Goal: Task Accomplishment & Management: Manage account settings

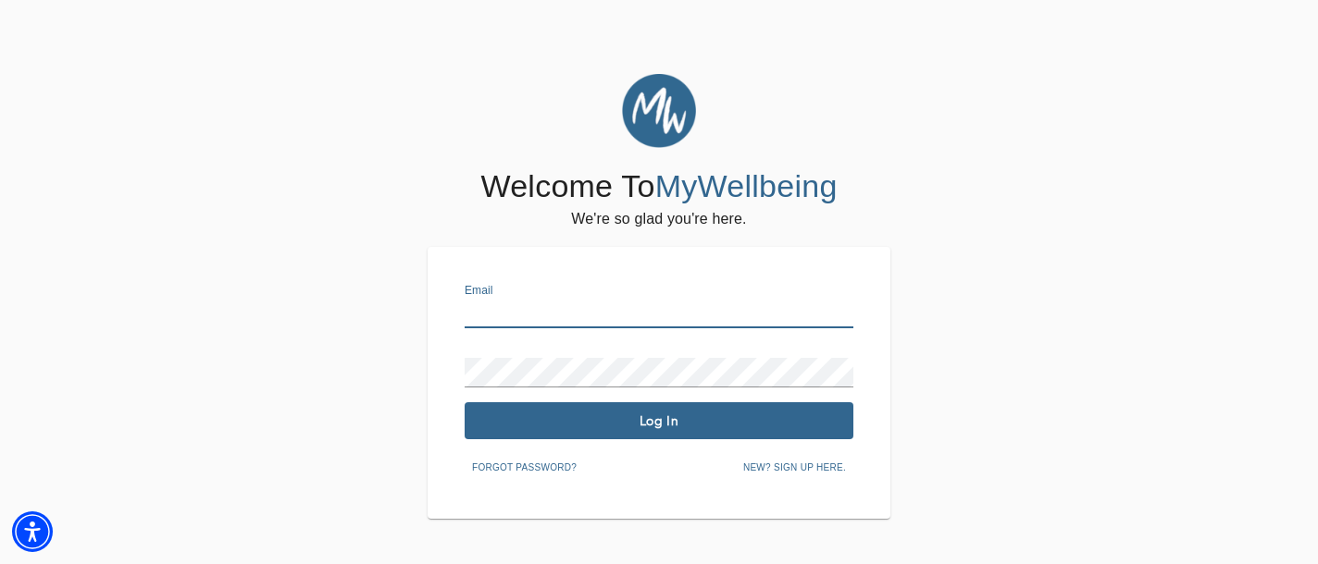
click at [514, 305] on input "text" at bounding box center [658, 314] width 389 height 30
type input "[EMAIL_ADDRESS][DOMAIN_NAME]"
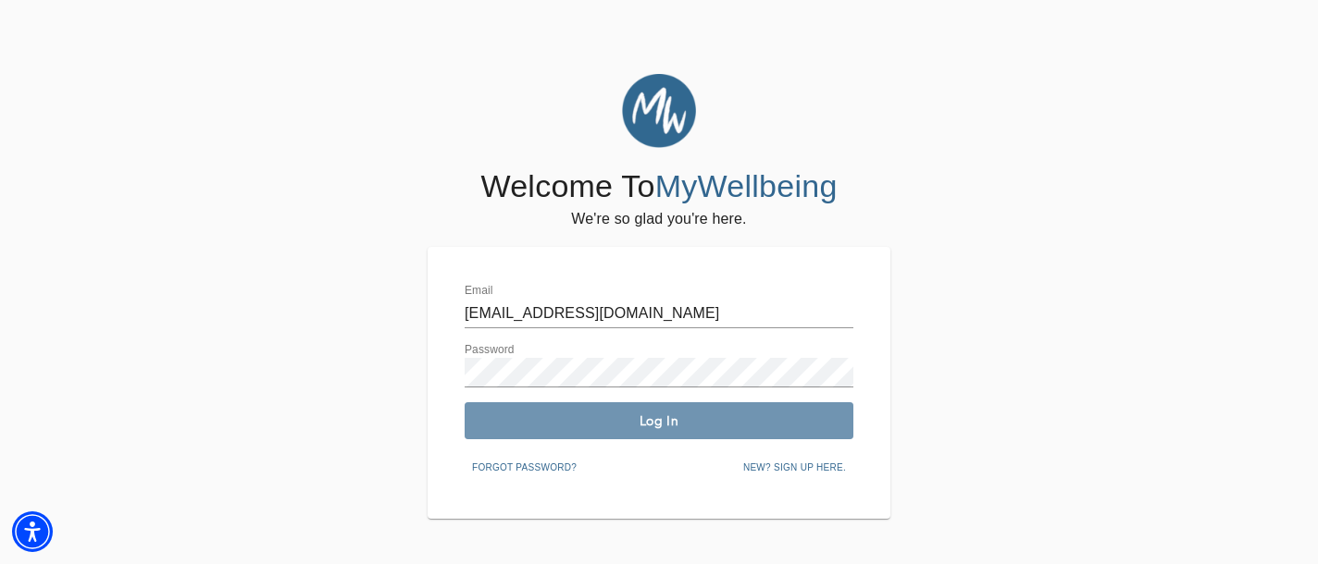
click at [617, 426] on span "Log In" at bounding box center [659, 422] width 374 height 18
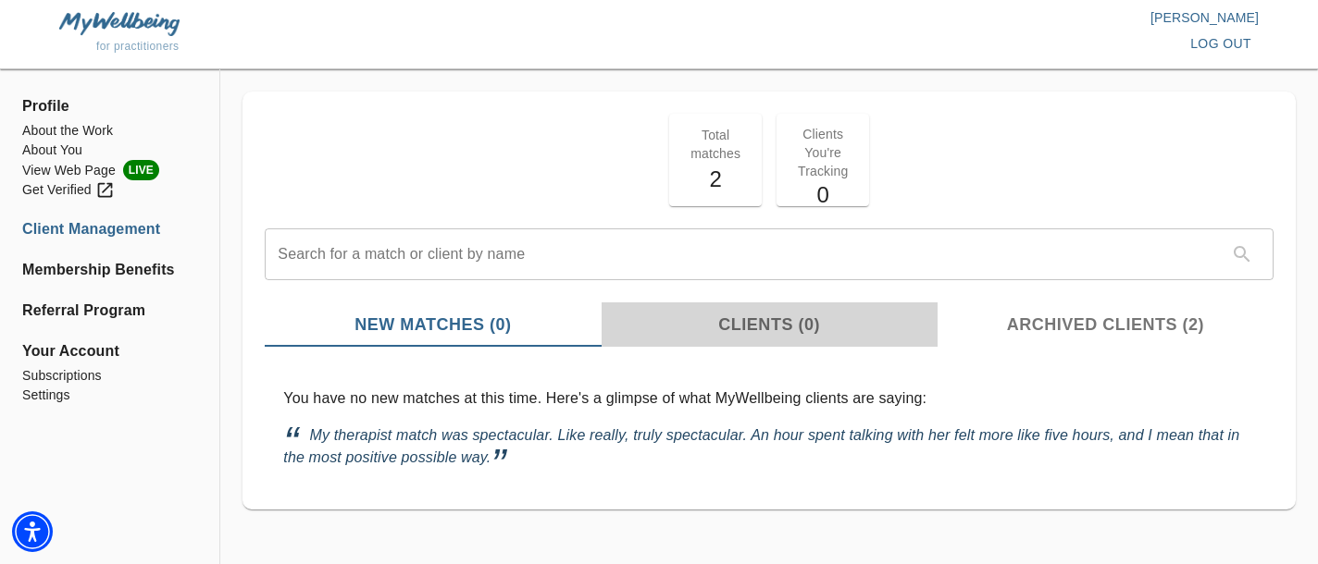
click at [757, 316] on span "Clients (0)" at bounding box center [770, 325] width 314 height 25
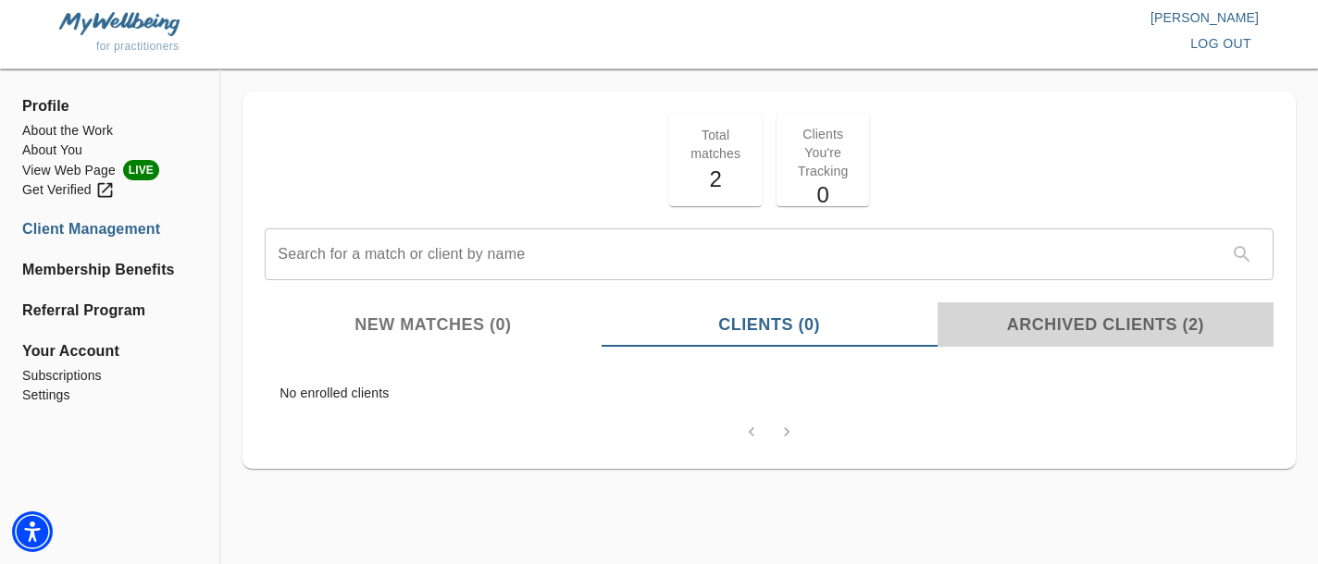
click at [1063, 317] on span "Archived Clients (2)" at bounding box center [1105, 325] width 314 height 25
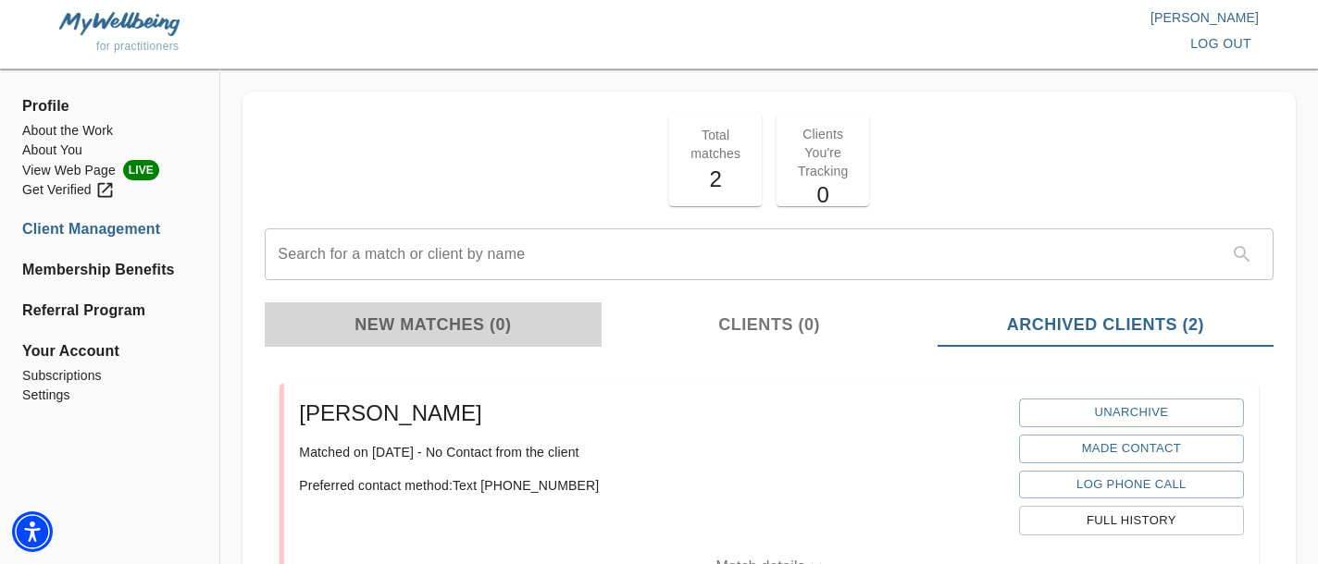
click at [499, 324] on span "New Matches (0)" at bounding box center [433, 325] width 314 height 25
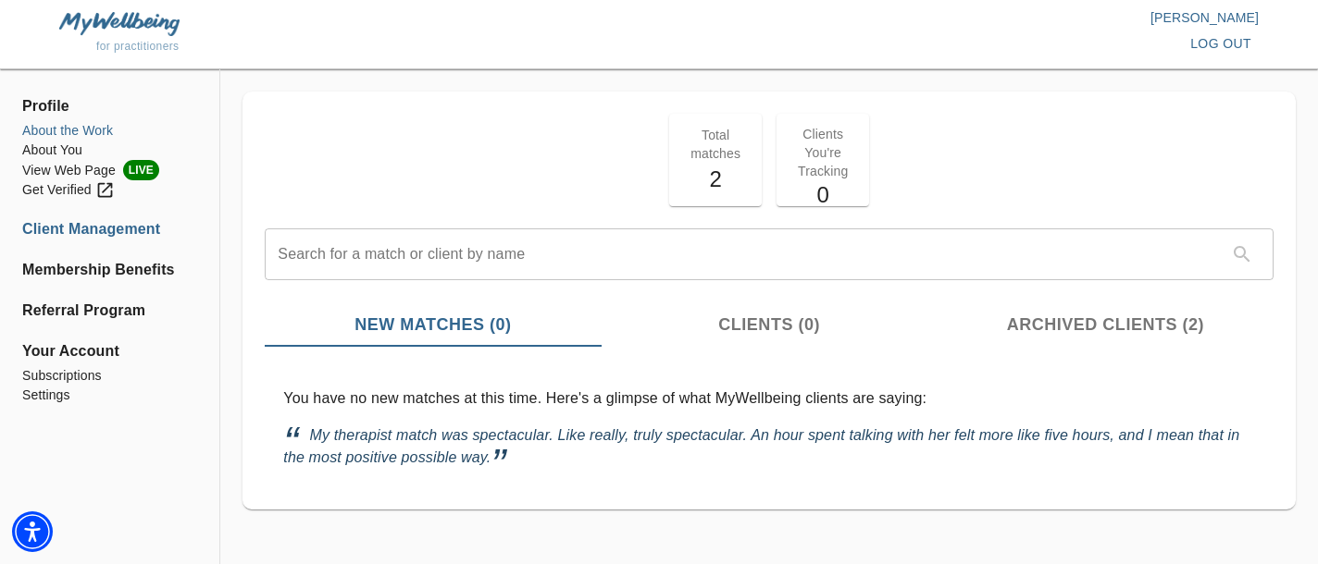
click at [64, 126] on li "About the Work" at bounding box center [109, 130] width 175 height 19
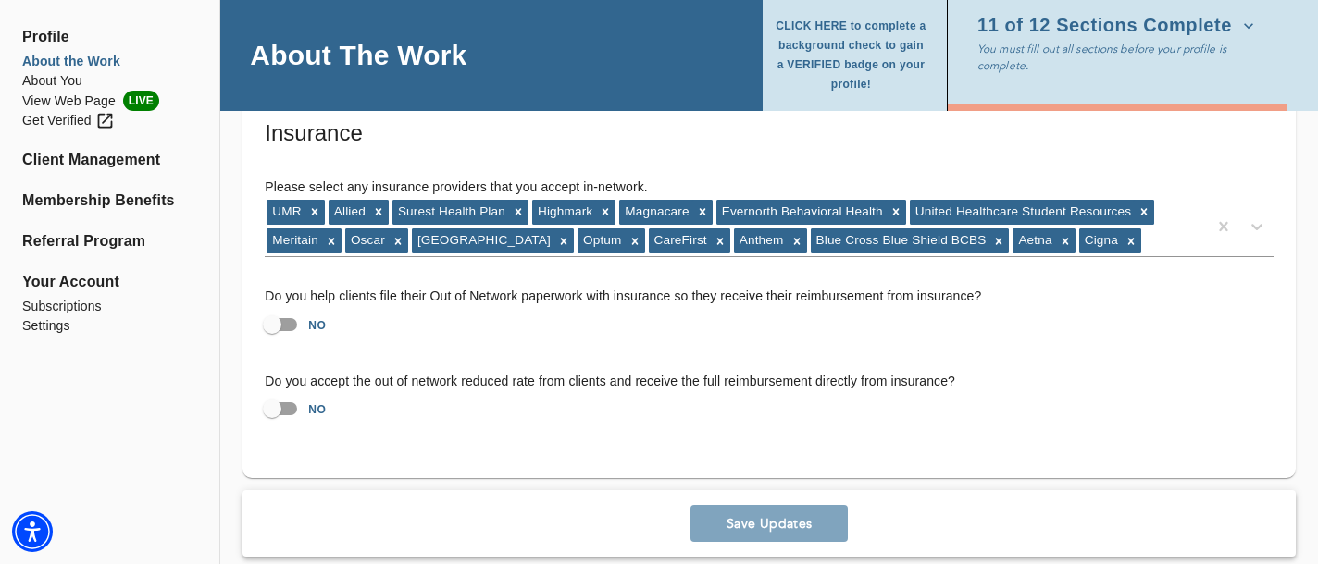
scroll to position [3640, 0]
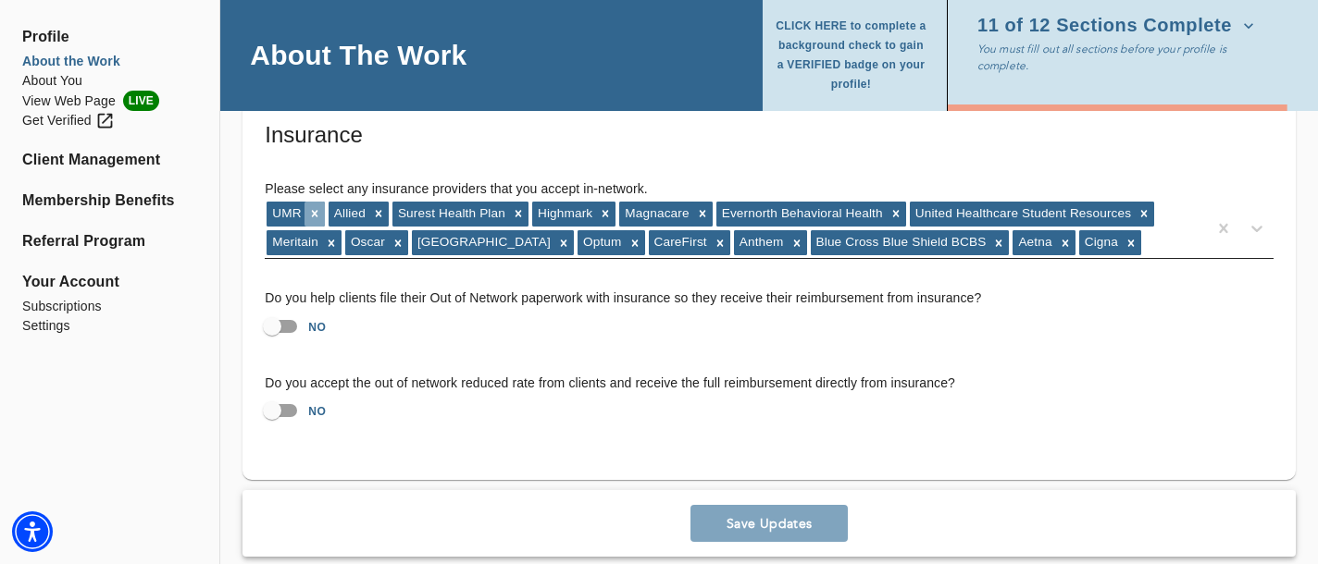
click at [315, 215] on icon at bounding box center [314, 213] width 13 height 13
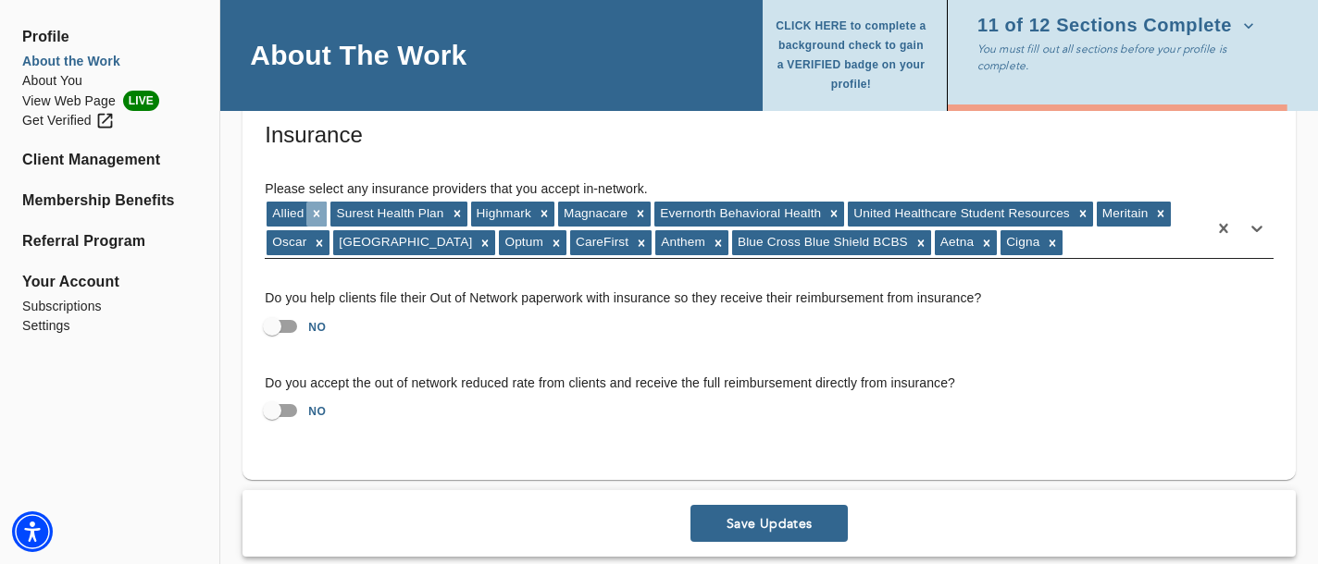
click at [316, 215] on icon at bounding box center [316, 213] width 13 height 13
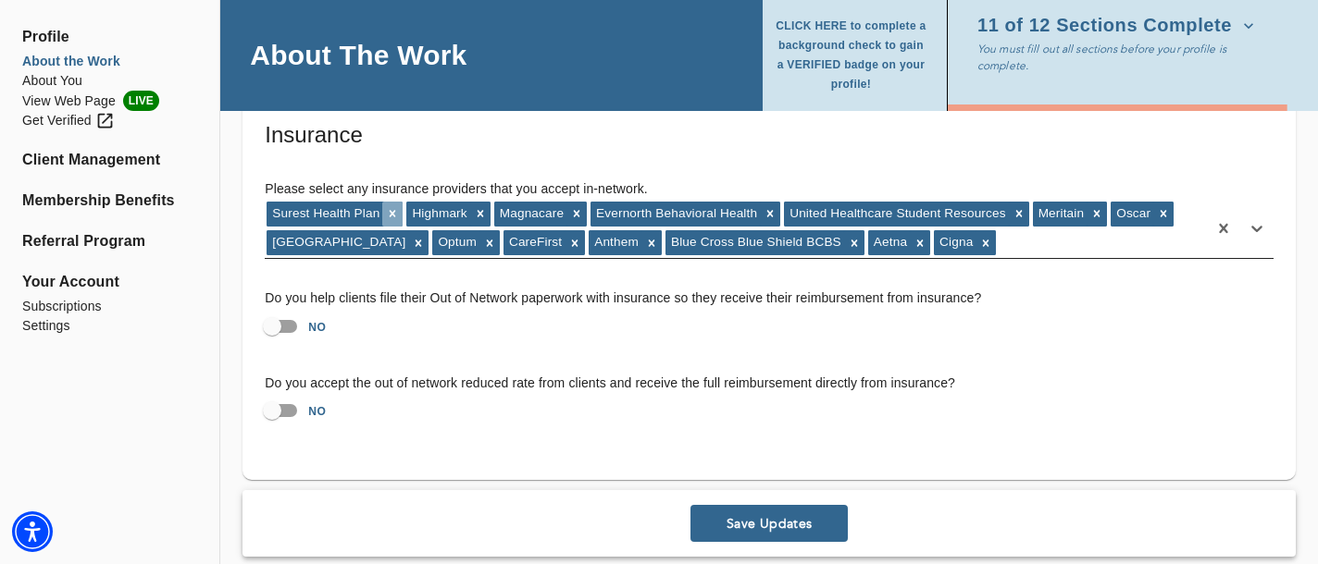
click at [394, 209] on icon at bounding box center [392, 213] width 13 height 13
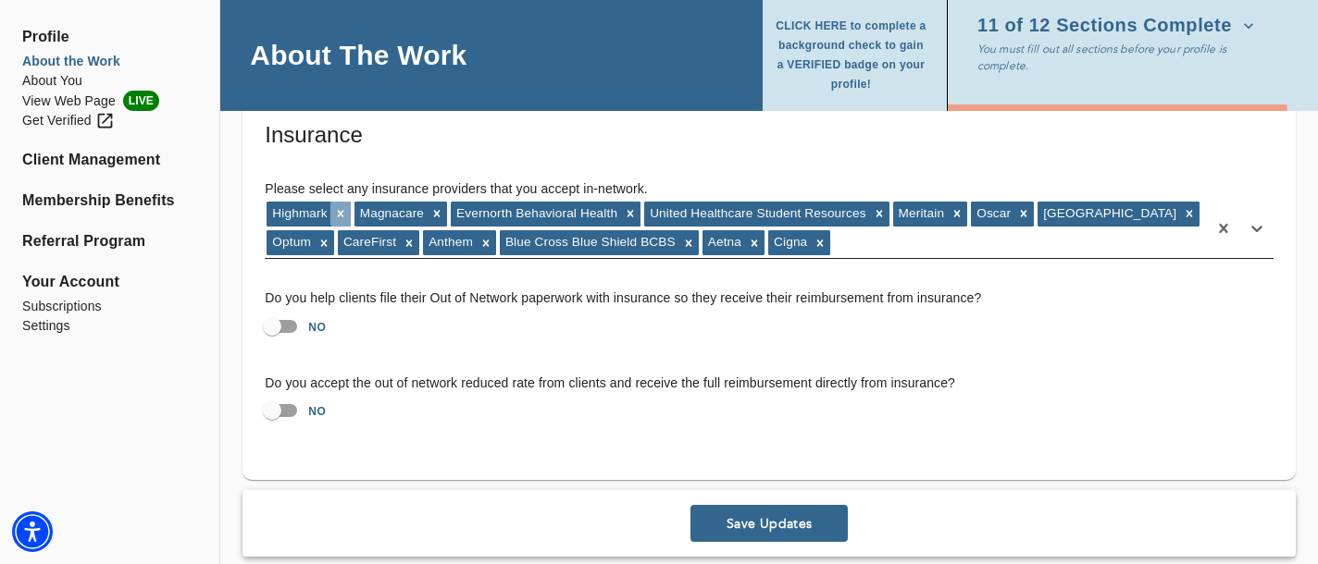
click at [336, 216] on icon at bounding box center [340, 213] width 13 height 13
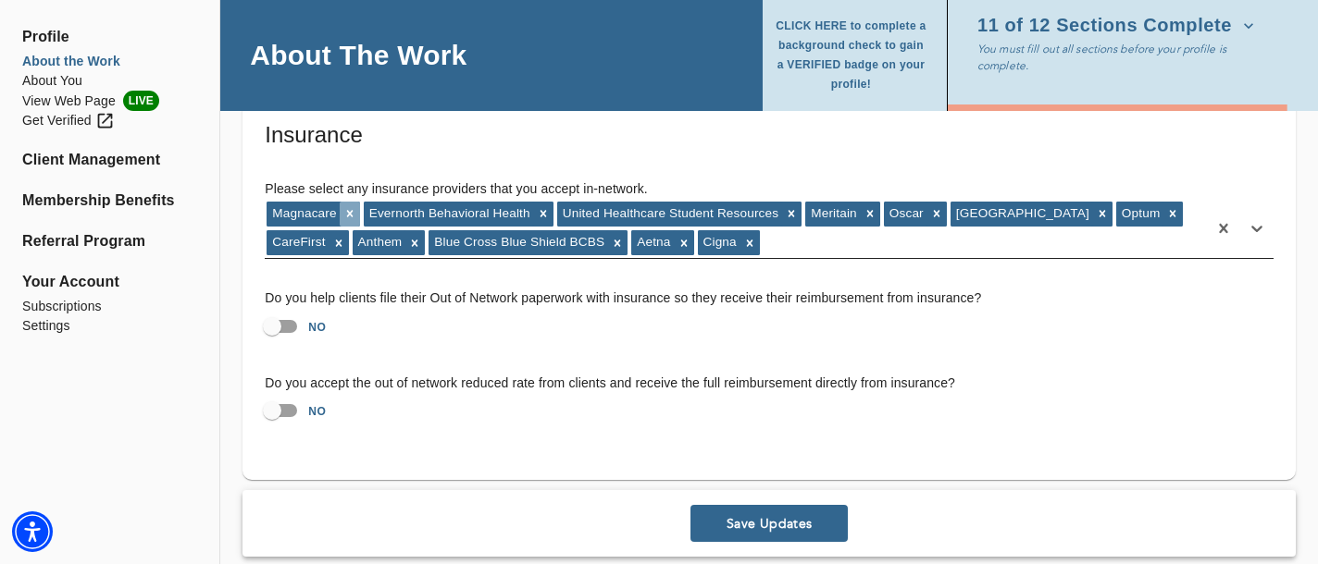
click at [346, 213] on icon at bounding box center [349, 213] width 13 height 13
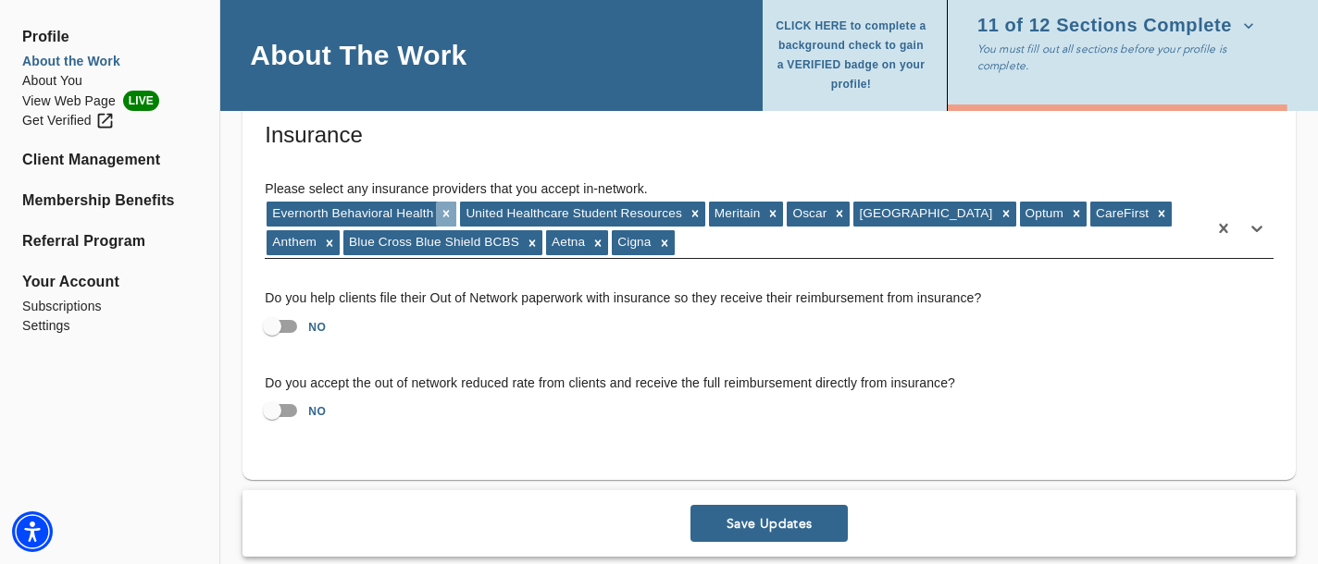
click at [446, 213] on icon at bounding box center [446, 214] width 6 height 6
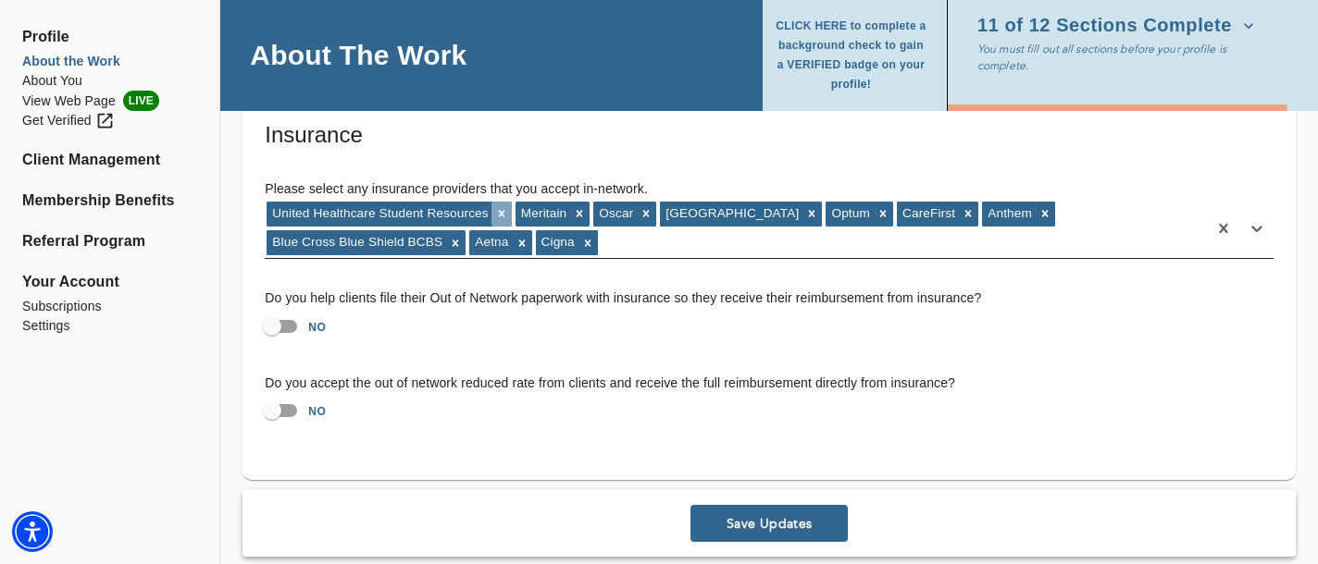
click at [501, 212] on icon at bounding box center [501, 214] width 6 height 6
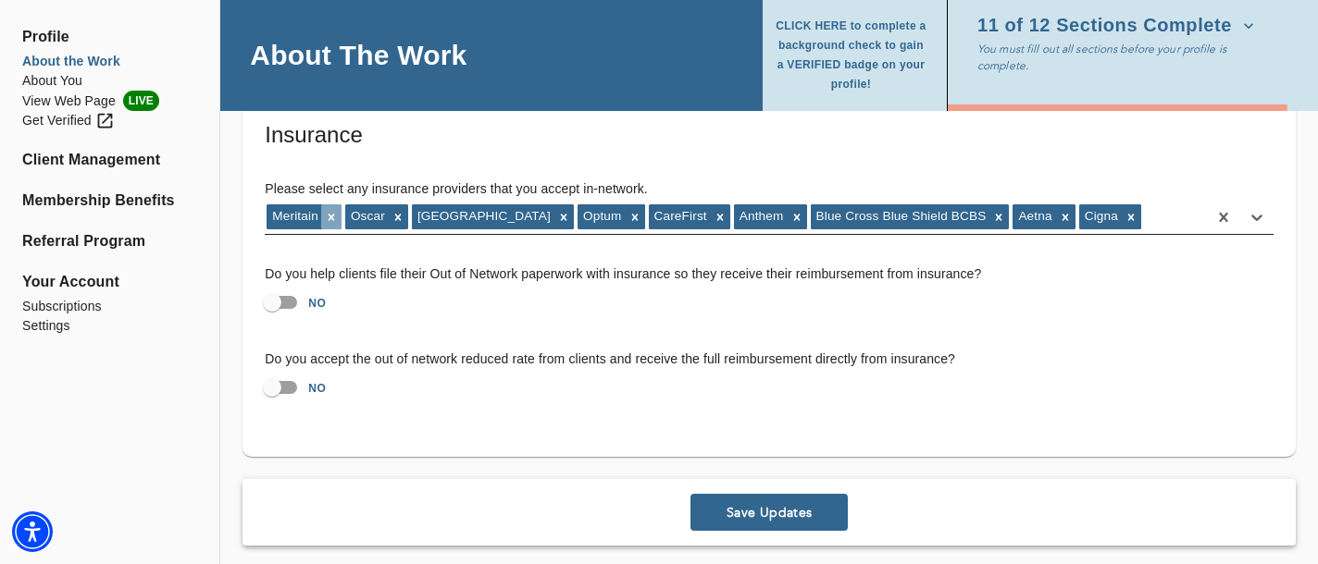
click at [333, 211] on icon at bounding box center [331, 217] width 13 height 13
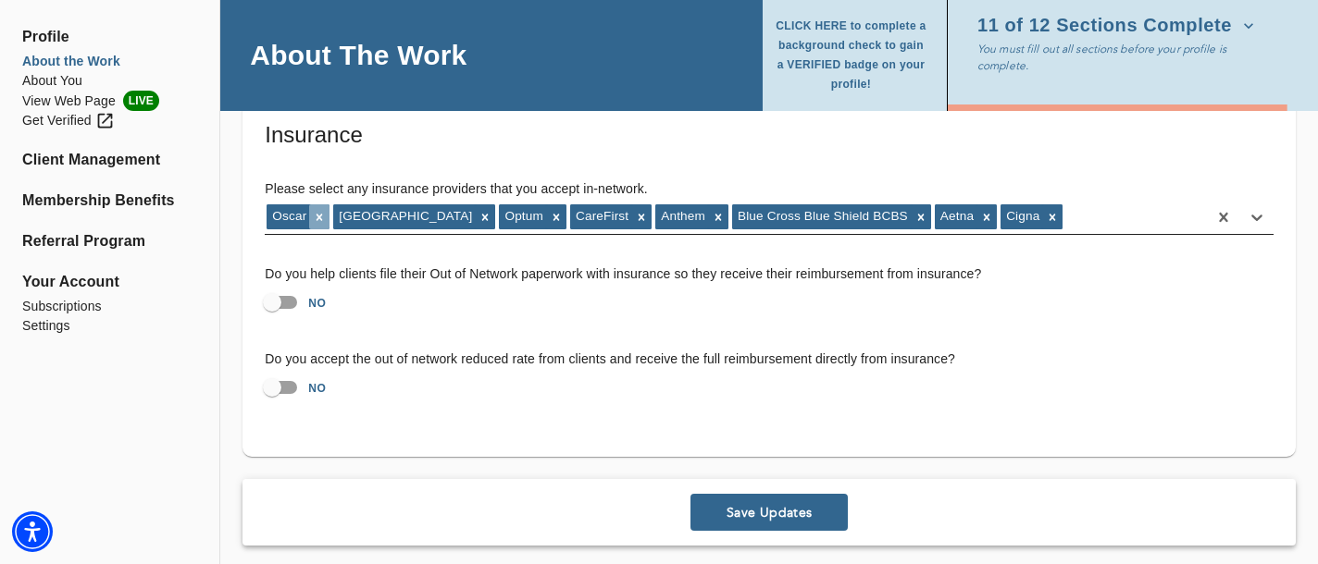
click at [322, 217] on icon at bounding box center [319, 217] width 13 height 13
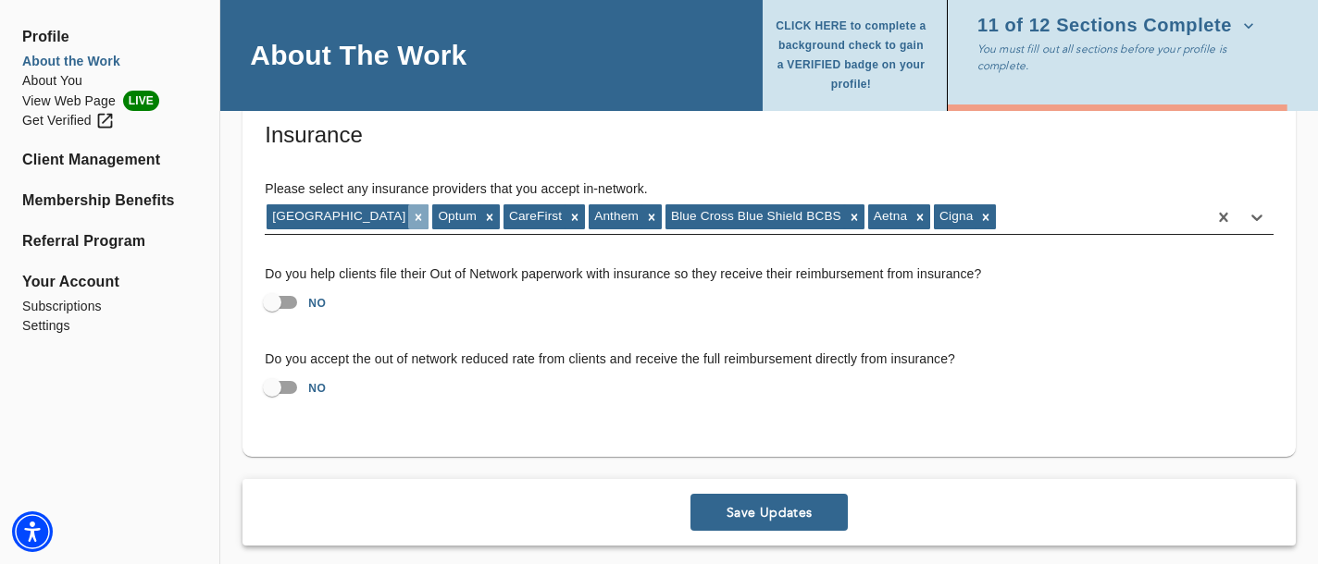
click at [412, 217] on icon at bounding box center [418, 217] width 13 height 13
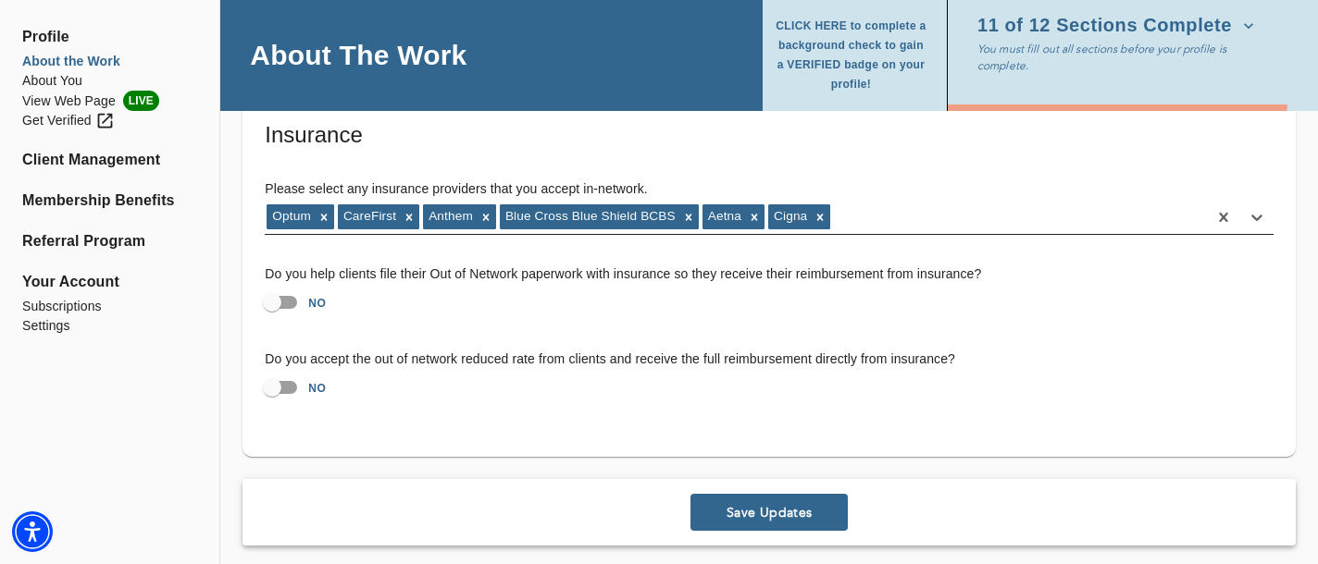
click at [324, 216] on icon at bounding box center [324, 217] width 6 height 6
click at [337, 217] on icon at bounding box center [338, 217] width 6 height 6
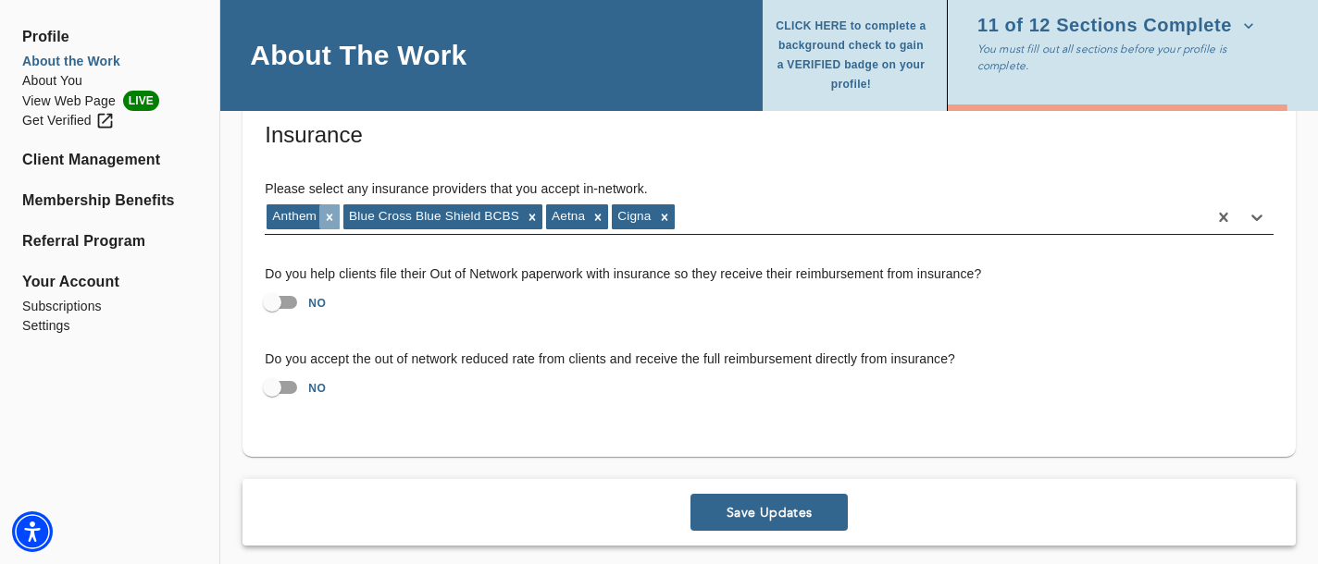
click at [328, 221] on icon at bounding box center [329, 217] width 13 height 13
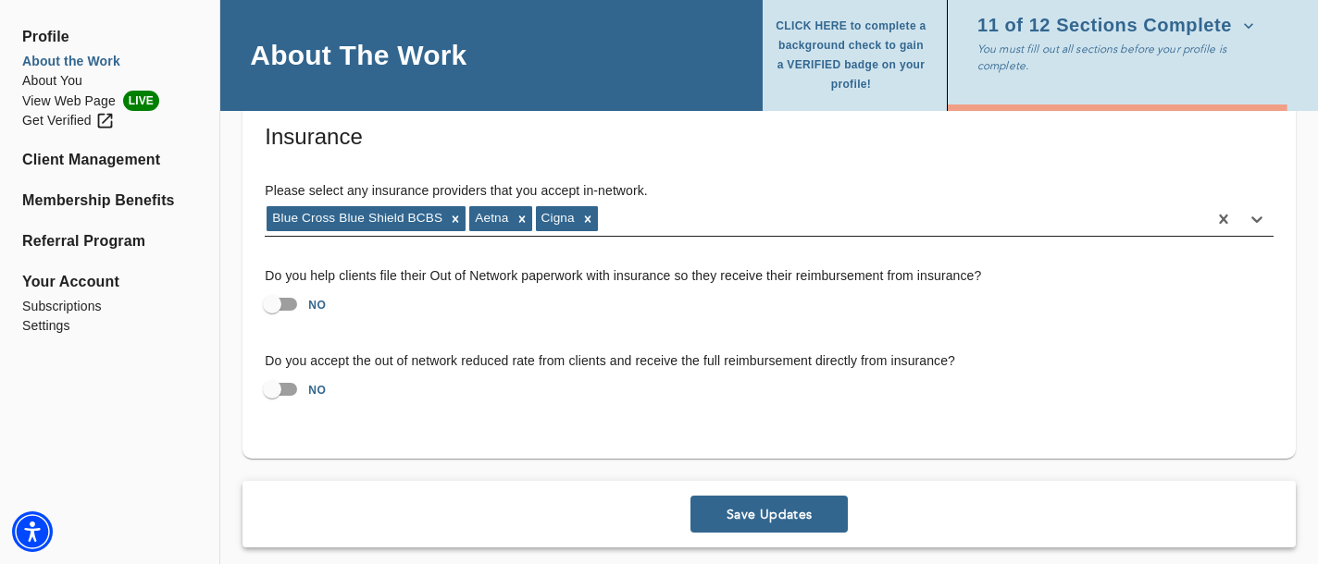
scroll to position [3626, 0]
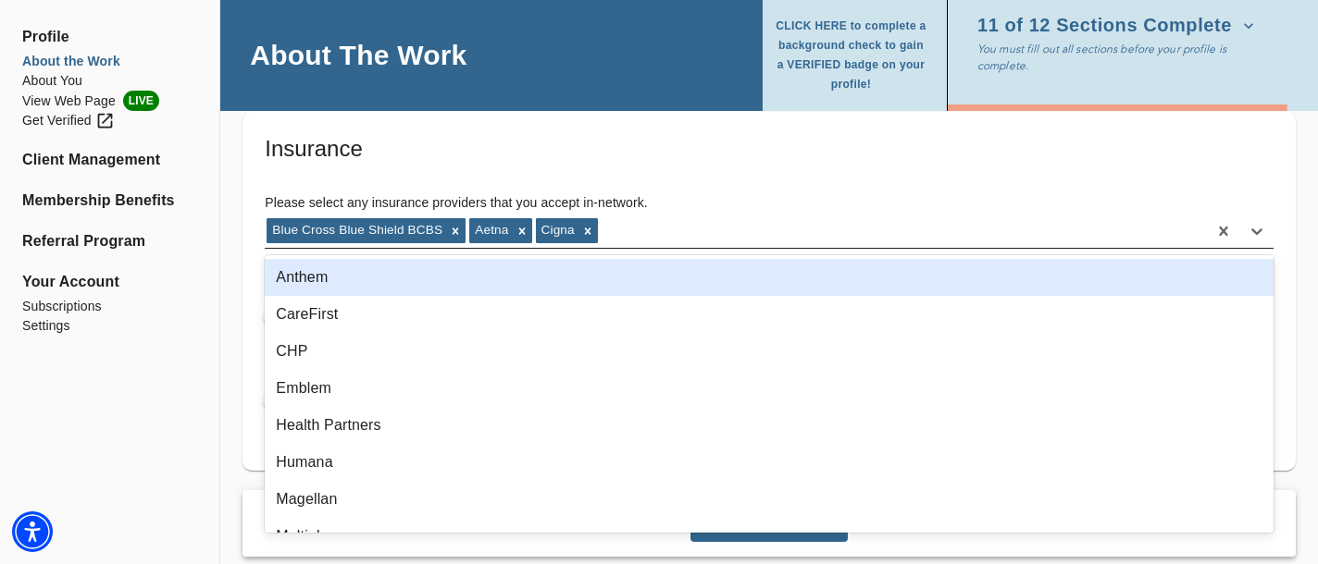
click at [630, 237] on div "Blue Cross Blue Shield BCBS Aetna Cigna" at bounding box center [736, 232] width 942 height 30
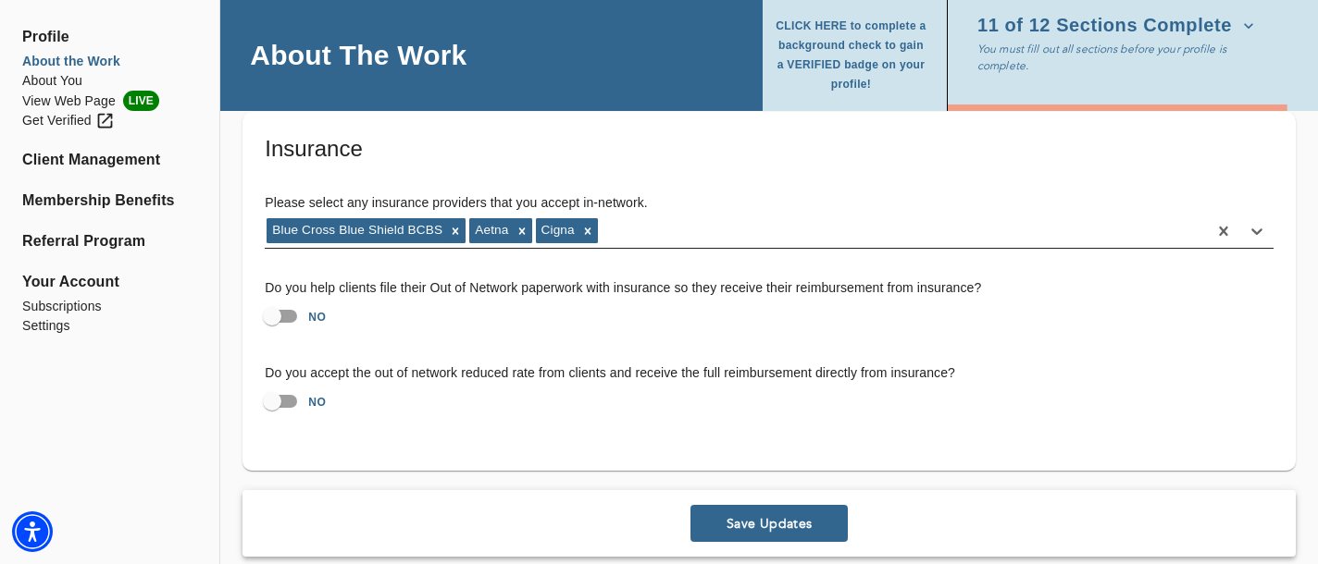
click at [700, 232] on div "Blue Cross Blue Shield BCBS Aetna Cigna" at bounding box center [736, 232] width 942 height 30
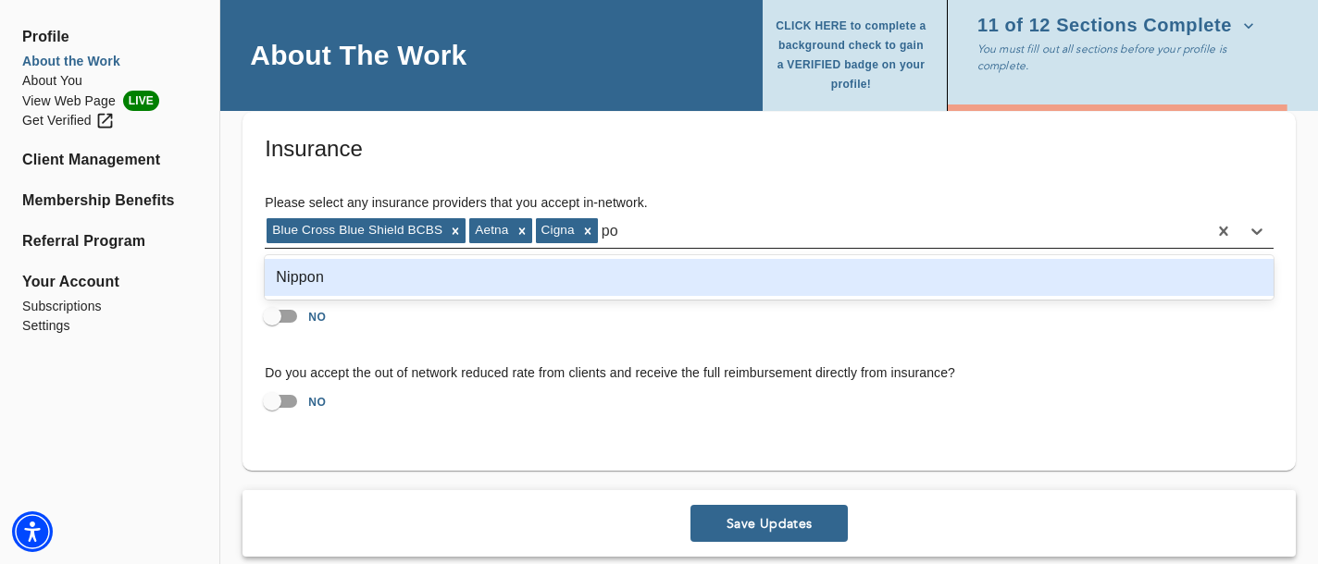
type input "p"
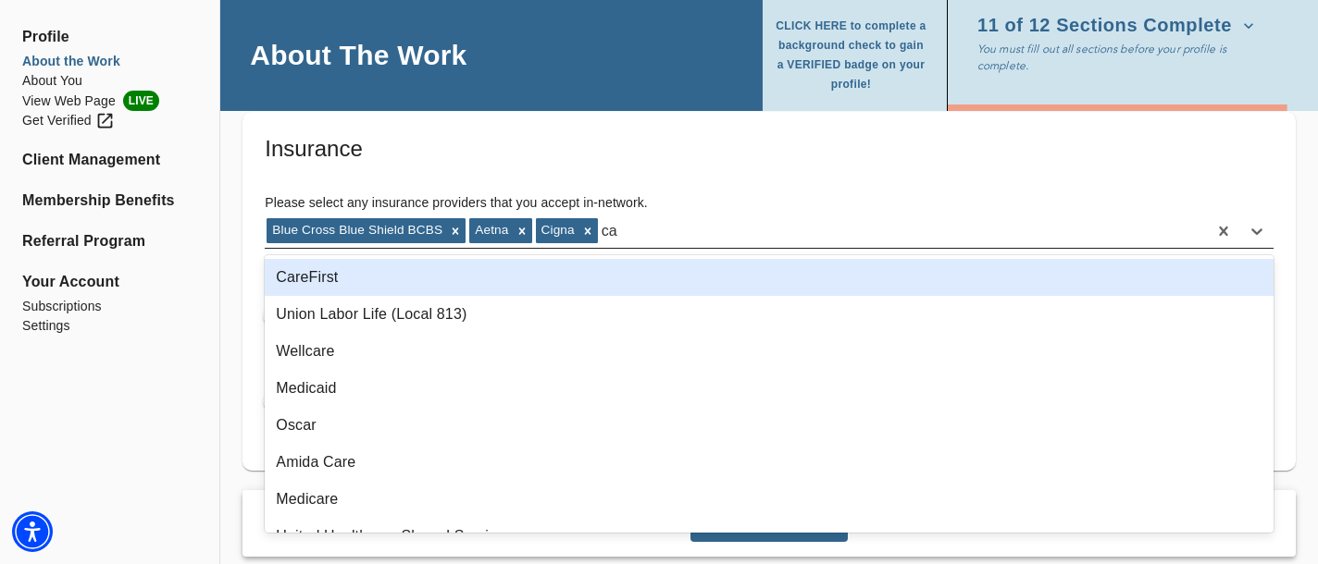
type input "c"
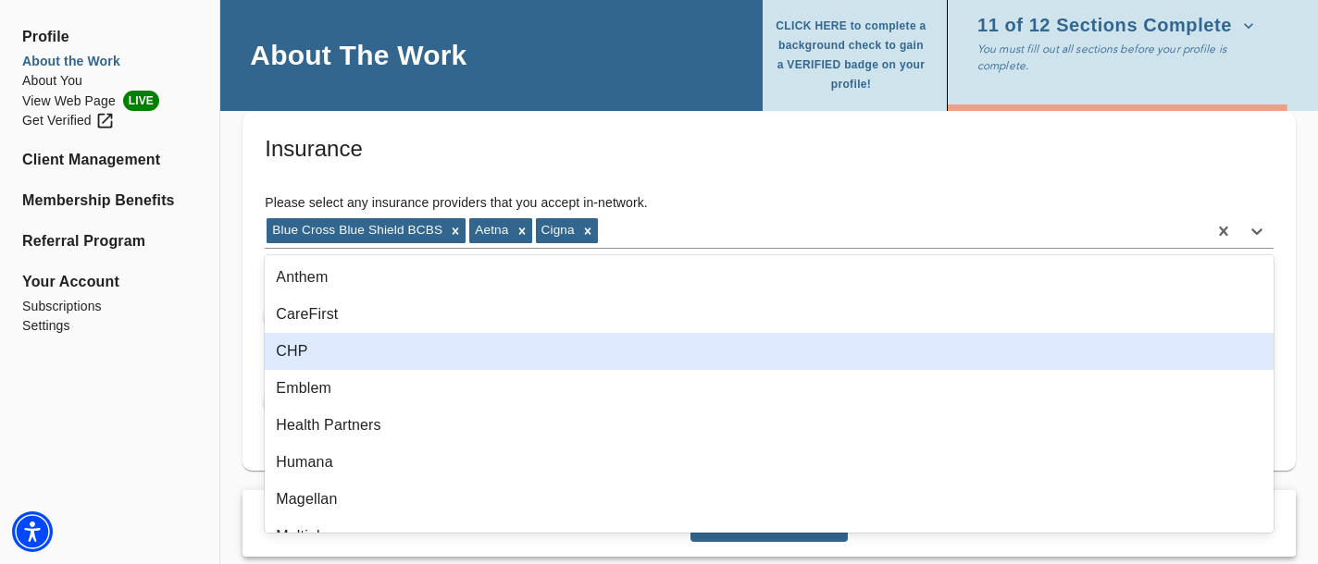
click at [256, 353] on div "Do you accept the out of network reduced rate from clients and receive the full…" at bounding box center [769, 391] width 1038 height 85
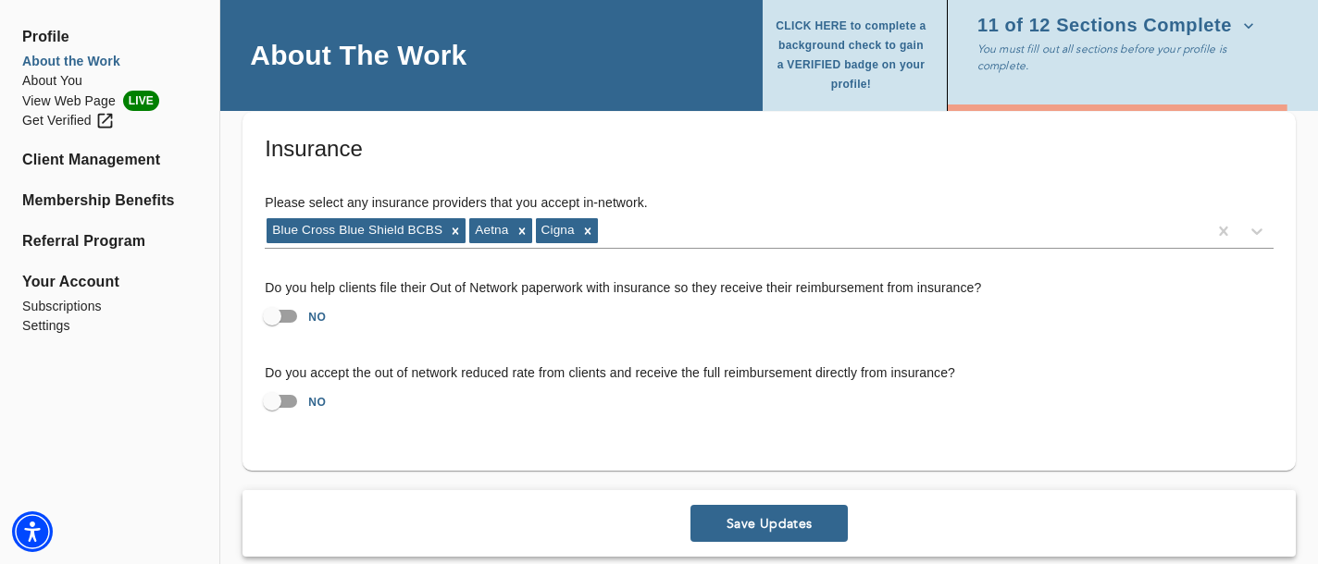
scroll to position [3650, 0]
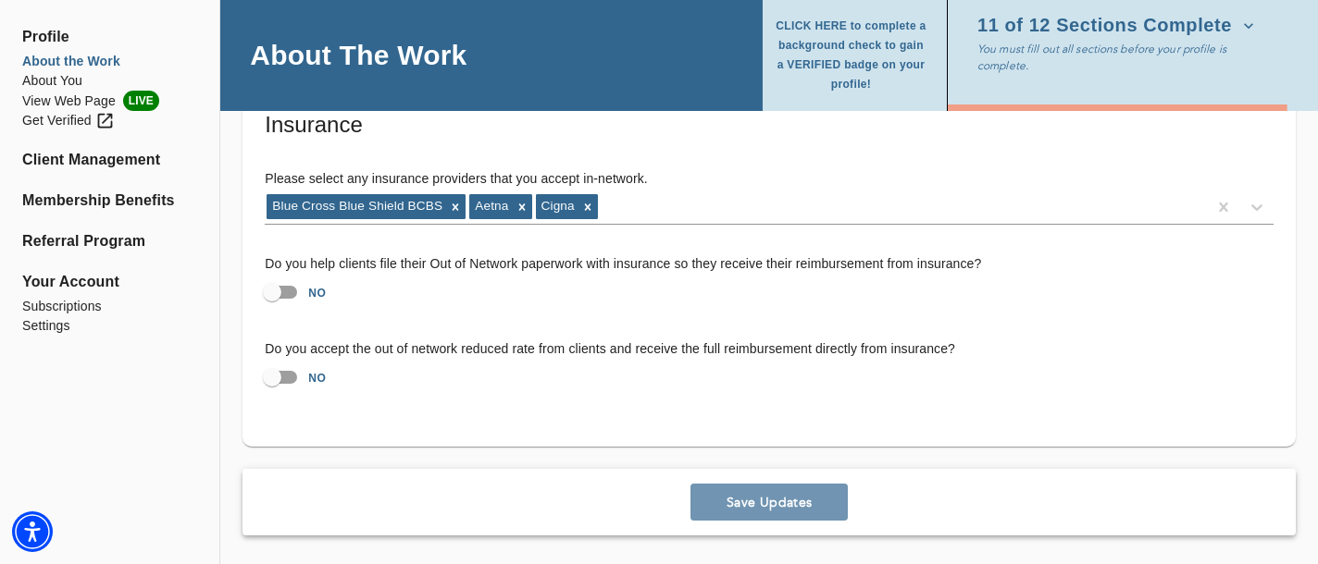
click at [770, 501] on span "Save Updates" at bounding box center [769, 503] width 142 height 18
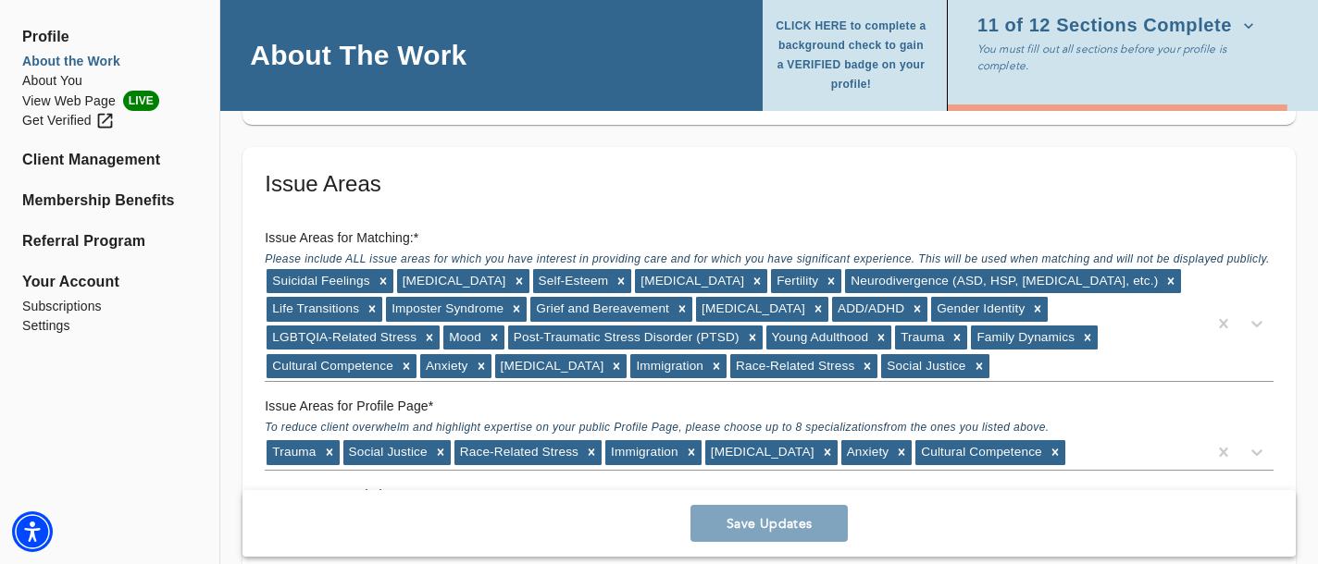
scroll to position [1511, 0]
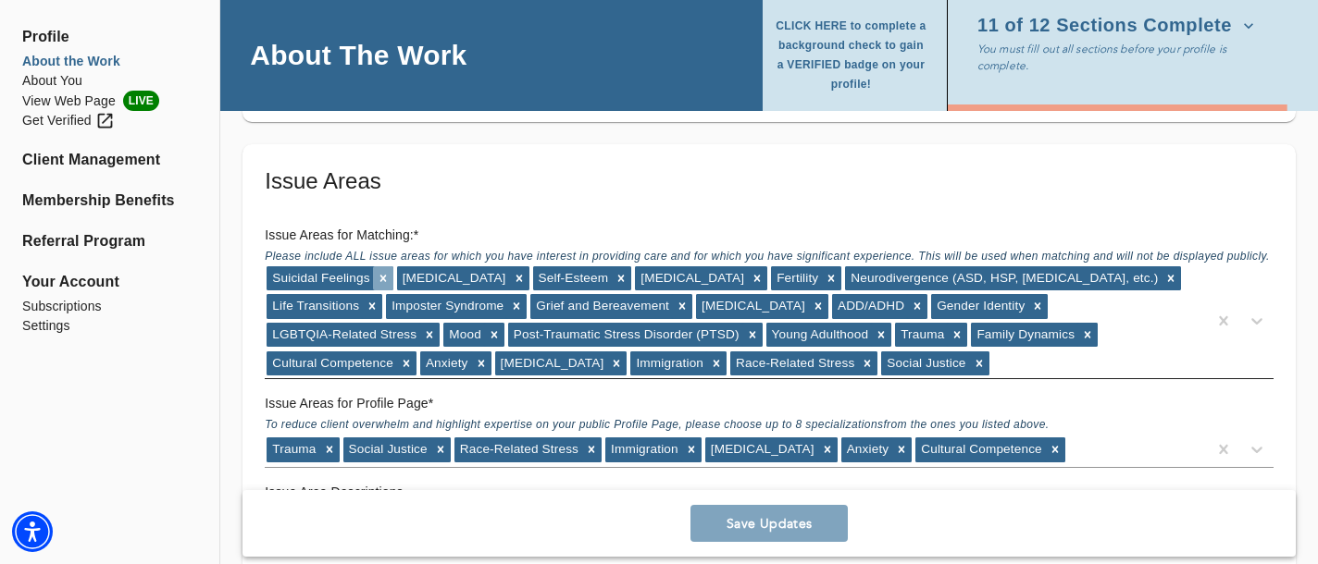
click at [383, 277] on icon at bounding box center [382, 278] width 6 height 6
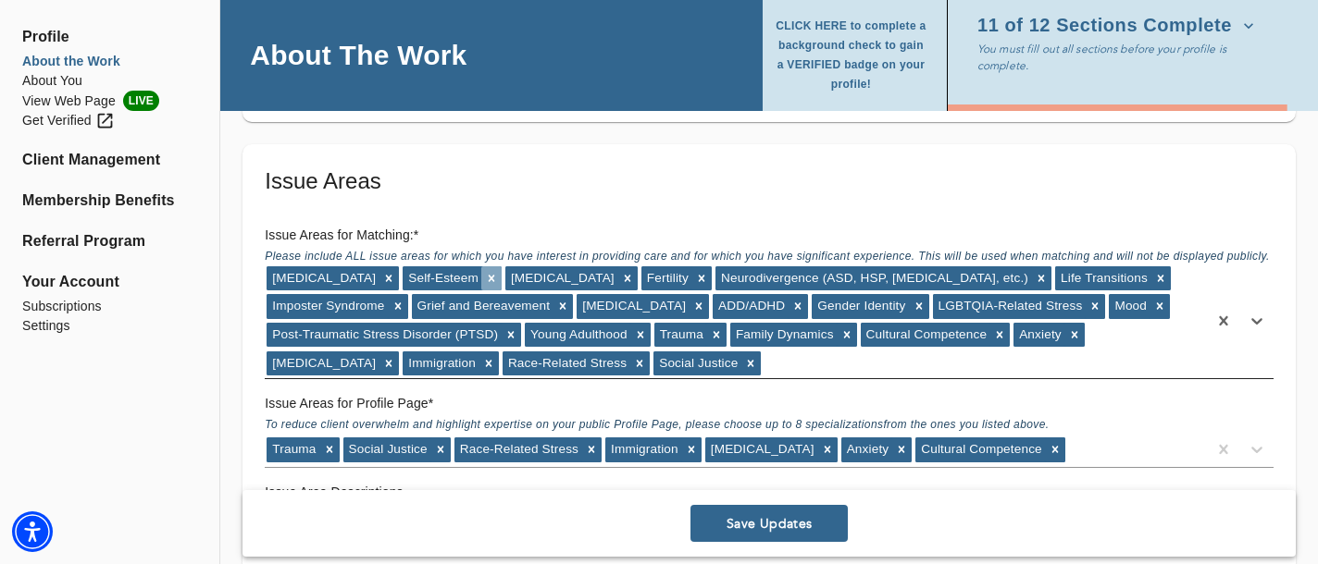
click at [485, 272] on icon at bounding box center [491, 278] width 13 height 13
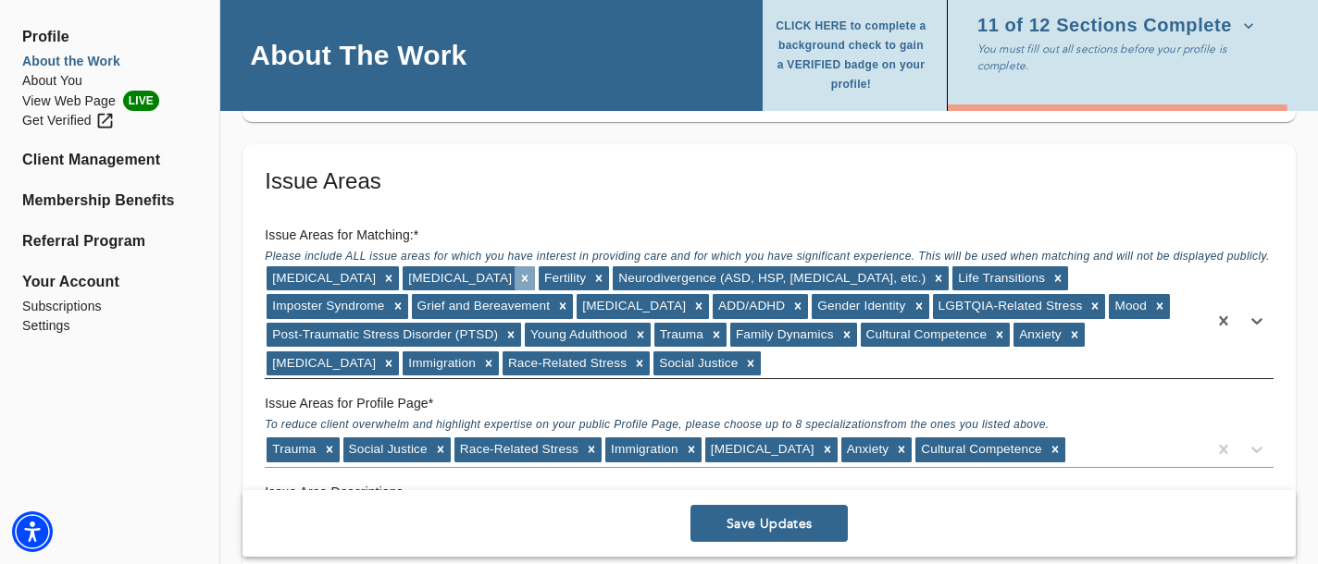
click at [522, 279] on icon at bounding box center [525, 278] width 6 height 6
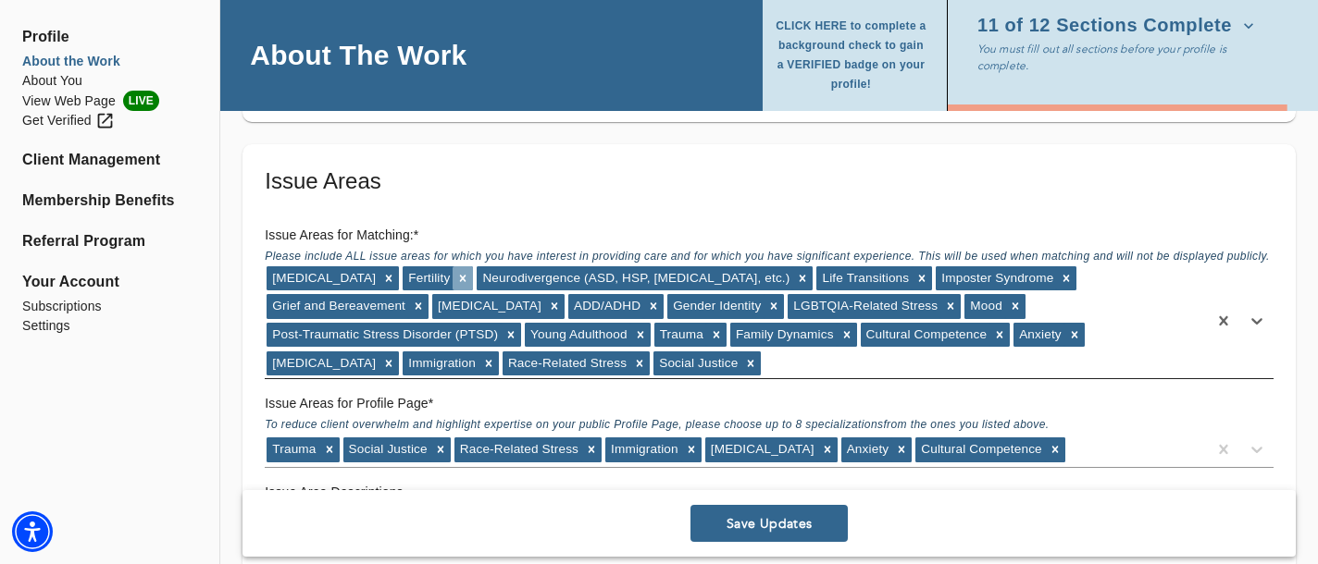
click at [456, 280] on icon at bounding box center [462, 278] width 13 height 13
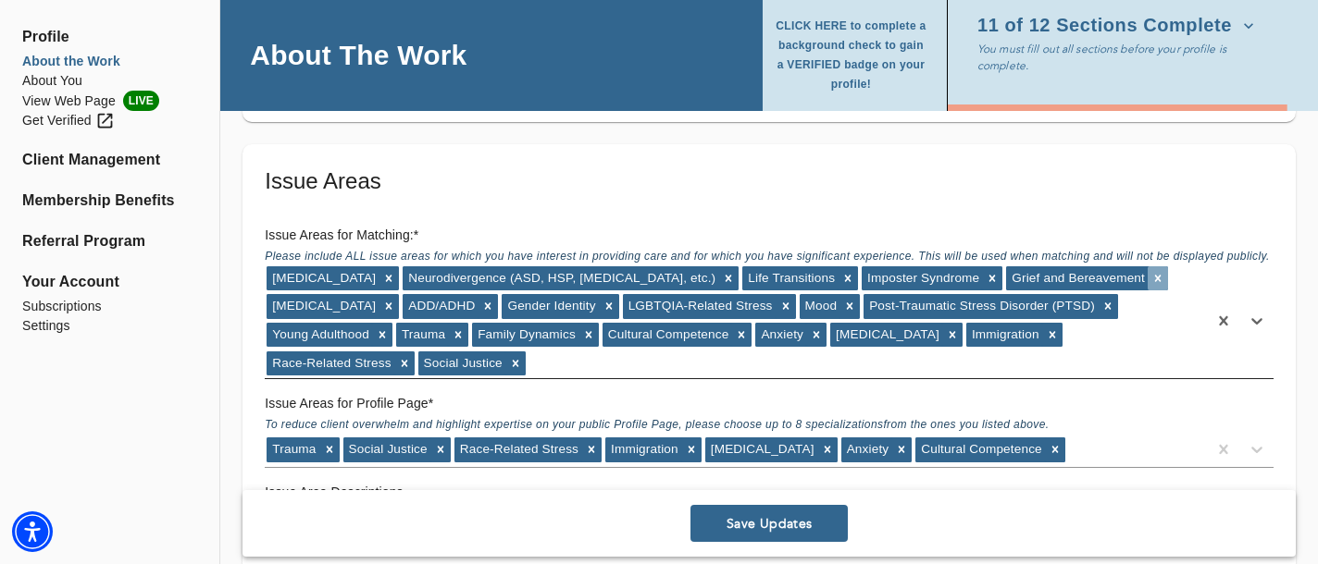
click at [1151, 277] on icon at bounding box center [1157, 278] width 13 height 13
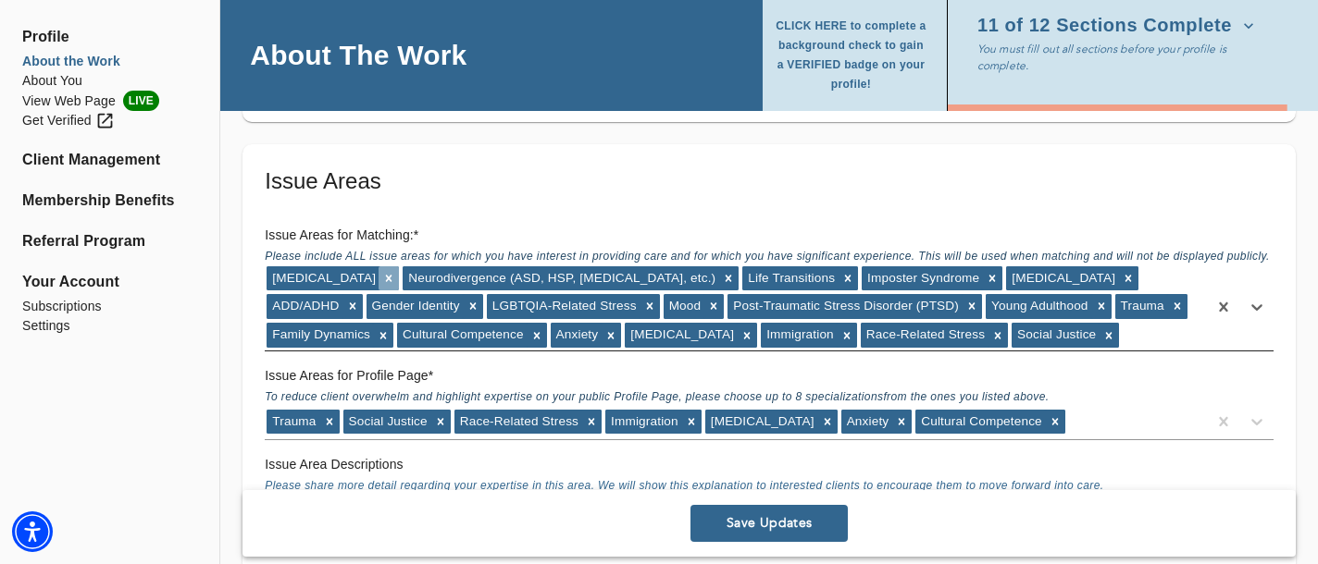
click at [382, 278] on icon at bounding box center [388, 278] width 13 height 13
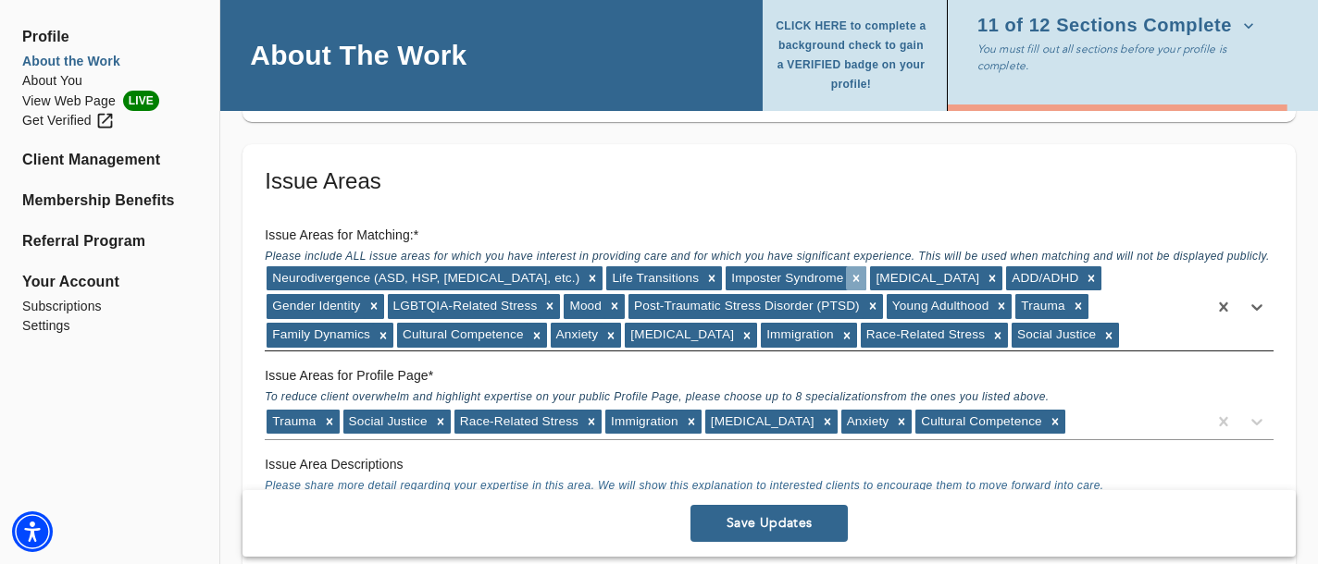
click at [849, 276] on icon at bounding box center [855, 278] width 13 height 13
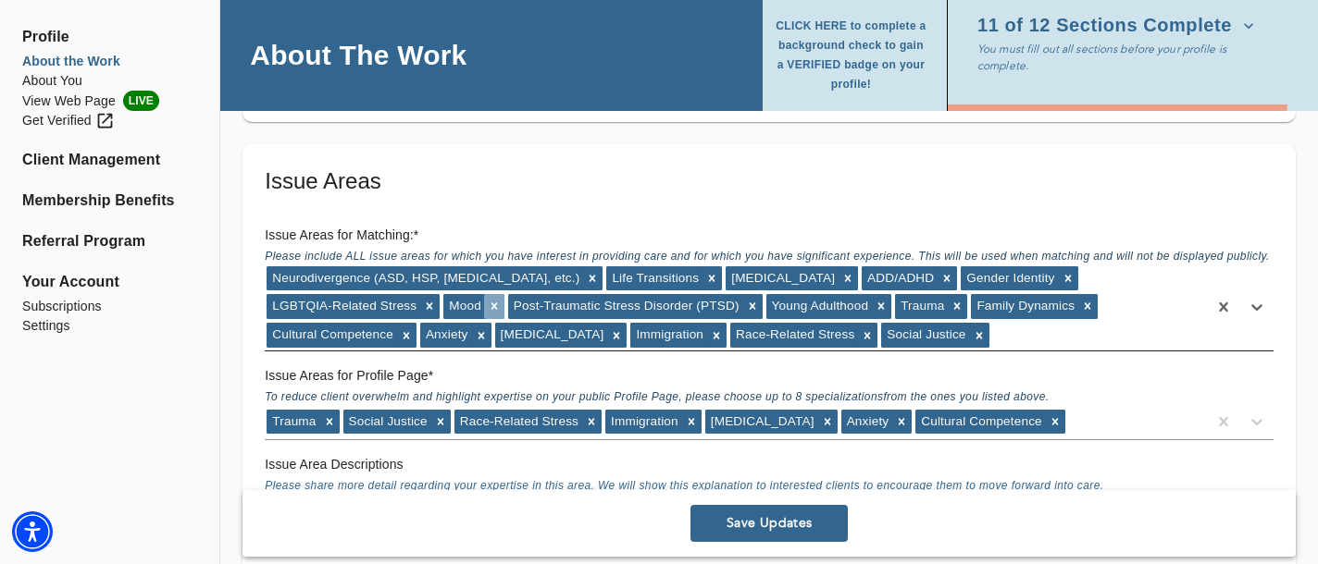
click at [488, 306] on icon at bounding box center [494, 306] width 13 height 13
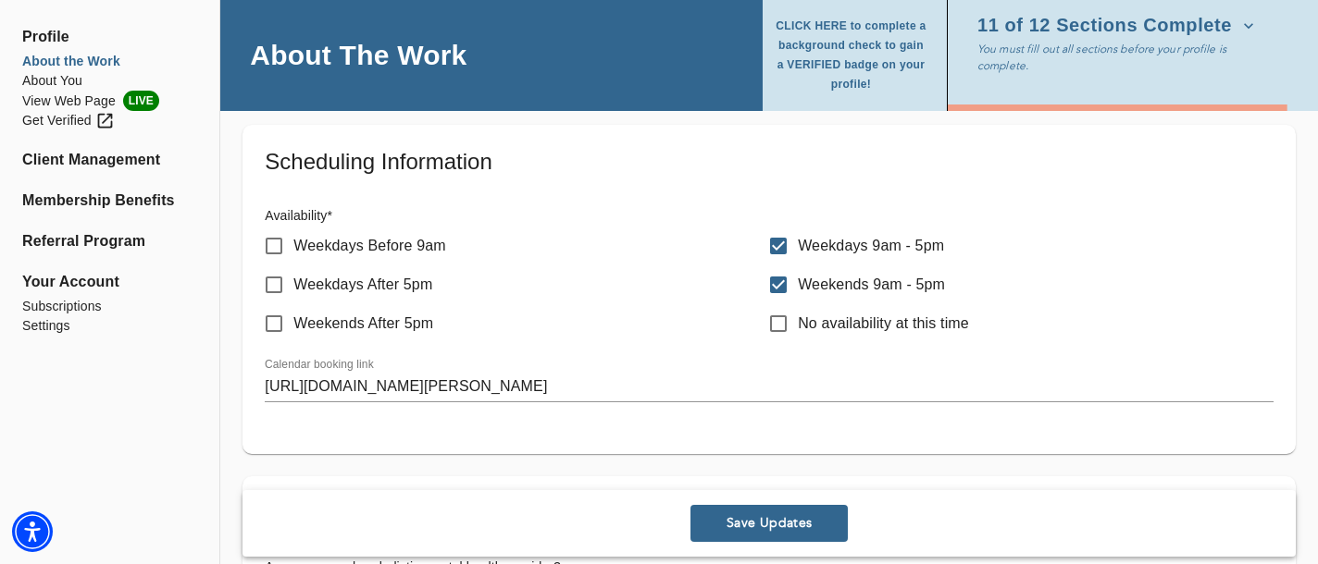
scroll to position [843, 0]
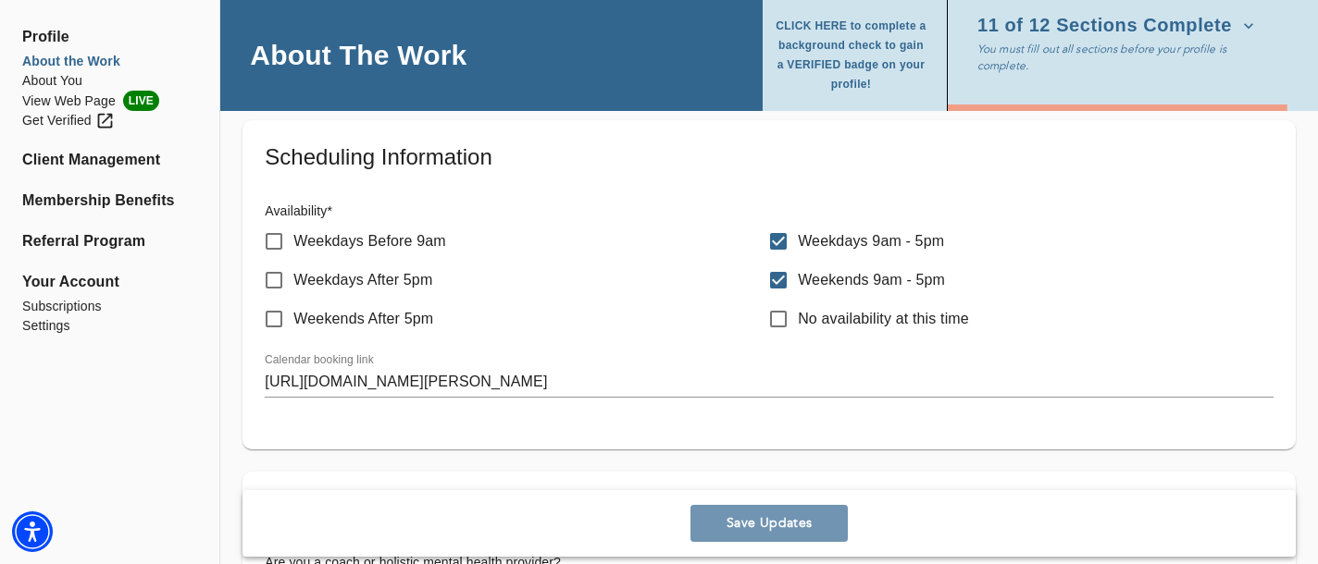
click at [742, 522] on span "Save Updates" at bounding box center [769, 524] width 142 height 18
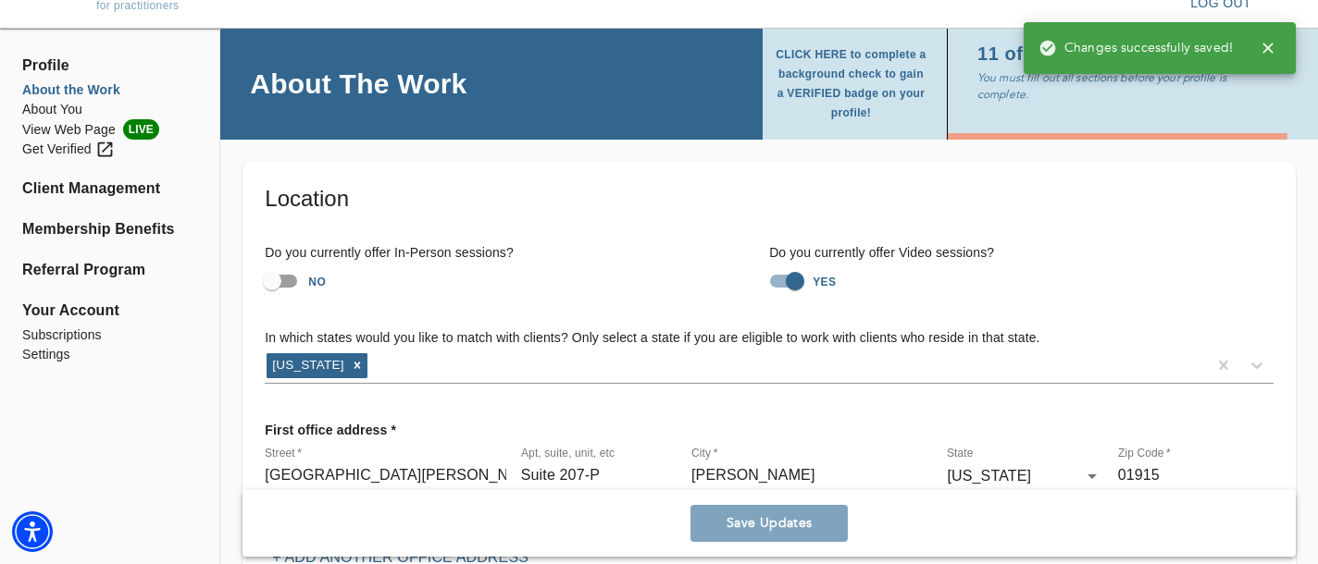
scroll to position [0, 0]
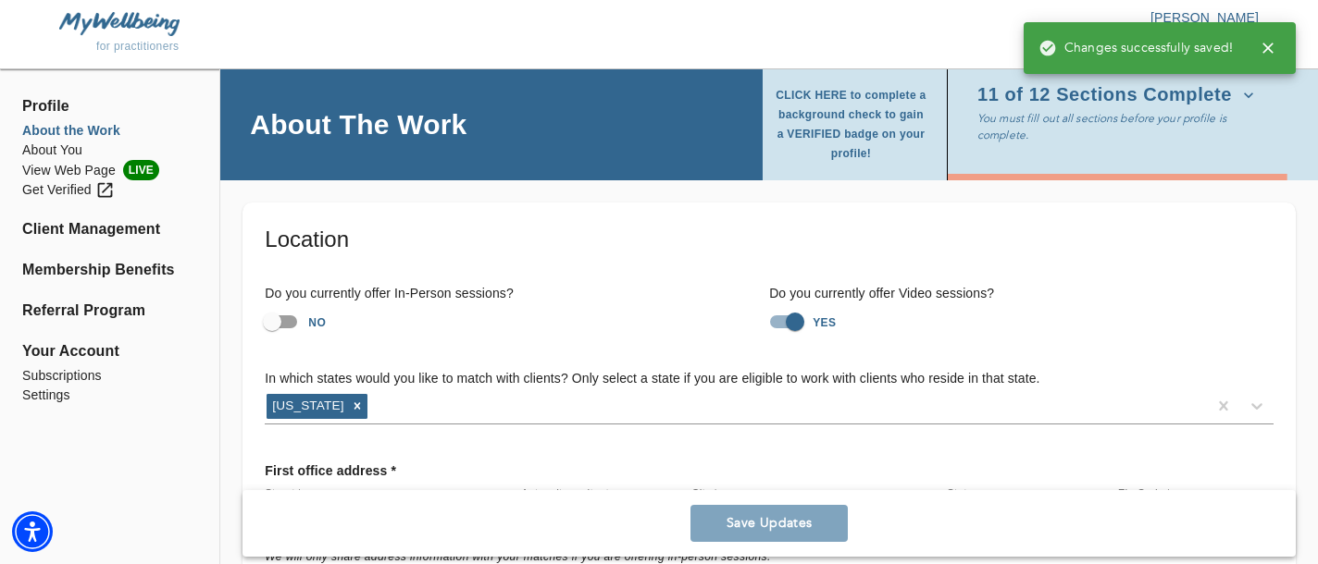
click at [1273, 42] on icon "button" at bounding box center [1267, 48] width 19 height 19
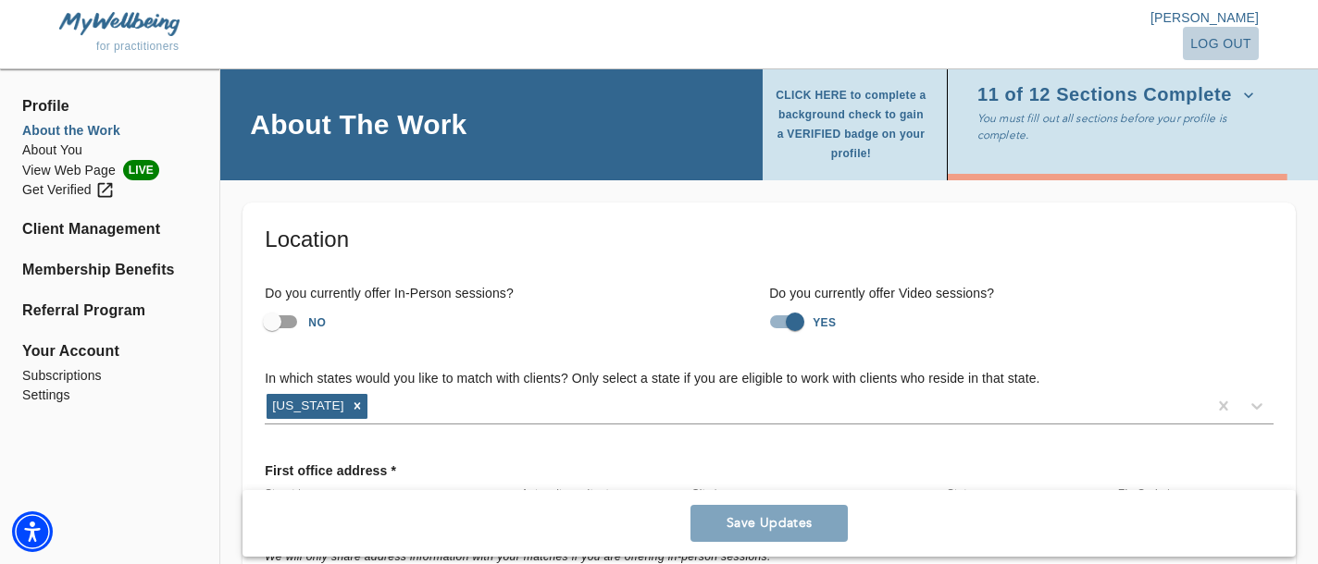
click at [1217, 43] on span "log out" at bounding box center [1220, 43] width 61 height 23
